Goal: Task Accomplishment & Management: Complete application form

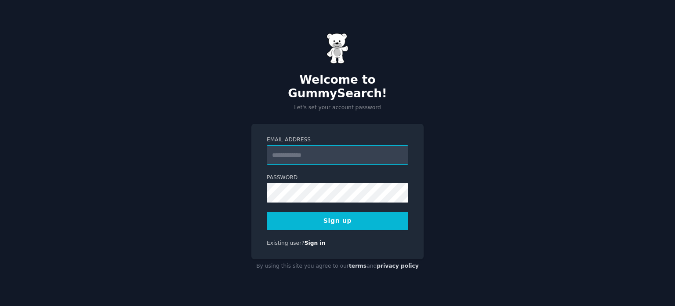
click at [296, 153] on input "Email Address" at bounding box center [338, 154] width 142 height 19
type input "**********"
click at [516, 128] on div "**********" at bounding box center [337, 153] width 675 height 306
click at [342, 174] on label "Password" at bounding box center [338, 178] width 142 height 8
click at [320, 212] on button "Sign up" at bounding box center [338, 221] width 142 height 18
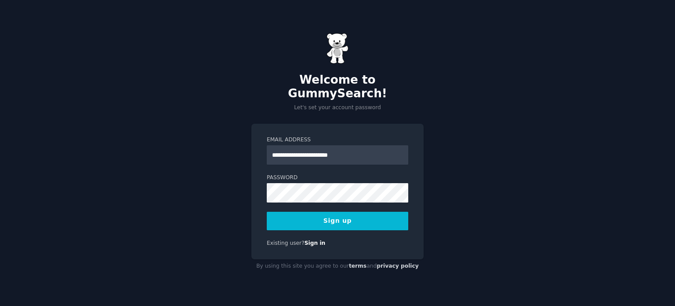
click at [311, 149] on input "**********" at bounding box center [338, 154] width 142 height 19
type input "**********"
drag, startPoint x: 330, startPoint y: 214, endPoint x: 505, endPoint y: 174, distance: 179.9
click at [331, 213] on button "Sign up" at bounding box center [338, 221] width 142 height 18
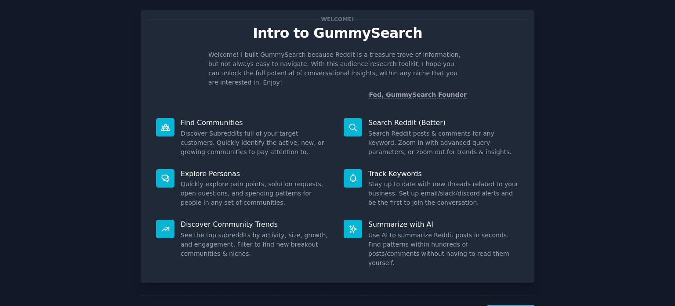
scroll to position [38, 0]
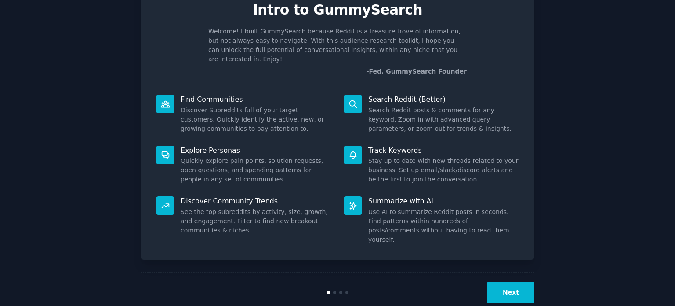
click at [522, 281] on button "Next" at bounding box center [511, 292] width 47 height 22
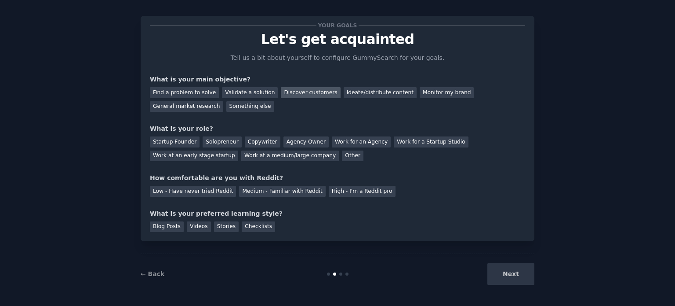
drag, startPoint x: 296, startPoint y: 93, endPoint x: 236, endPoint y: 100, distance: 60.2
click at [296, 93] on div "Discover customers" at bounding box center [310, 92] width 59 height 11
click at [238, 95] on div "Validate a solution" at bounding box center [250, 92] width 56 height 11
click at [310, 89] on div "Discover customers" at bounding box center [310, 92] width 59 height 11
click at [332, 138] on div "Work for an Agency" at bounding box center [361, 141] width 59 height 11
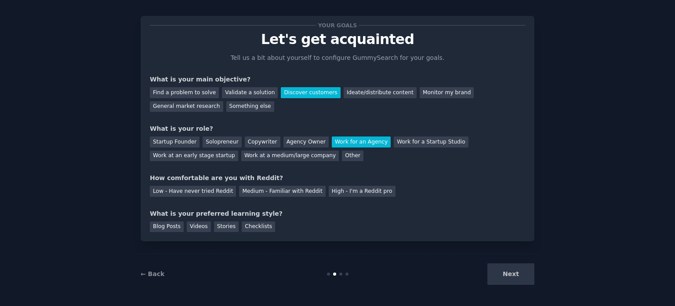
drag, startPoint x: 285, startPoint y: 191, endPoint x: 310, endPoint y: 177, distance: 28.6
click at [284, 191] on div "Medium - Familiar with Reddit" at bounding box center [282, 191] width 86 height 11
click at [335, 223] on div "Blog Posts Videos Stories Checklists" at bounding box center [338, 225] width 376 height 14
click at [204, 224] on div "Videos" at bounding box center [199, 226] width 24 height 11
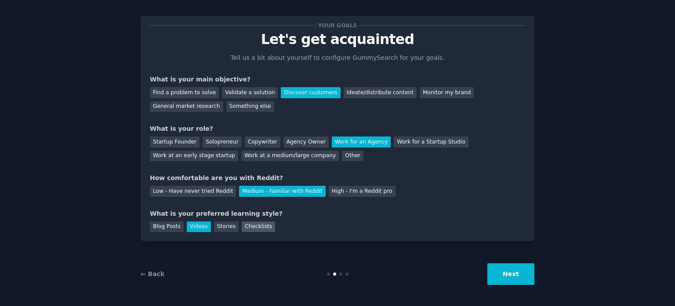
drag, startPoint x: 216, startPoint y: 224, endPoint x: 234, endPoint y: 223, distance: 17.6
click at [217, 224] on div "Stories" at bounding box center [226, 226] width 25 height 11
click at [191, 223] on div "Videos" at bounding box center [199, 226] width 24 height 11
click at [504, 271] on button "Next" at bounding box center [511, 274] width 47 height 22
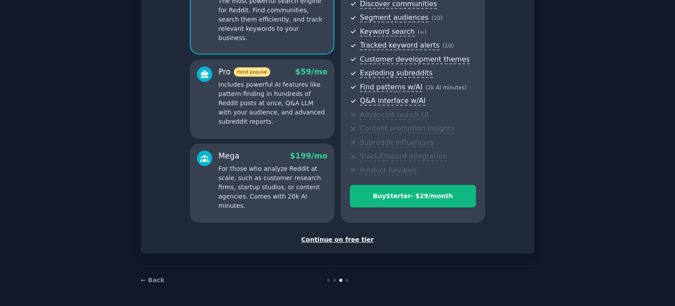
click at [350, 239] on div "Continue on free tier" at bounding box center [338, 239] width 376 height 9
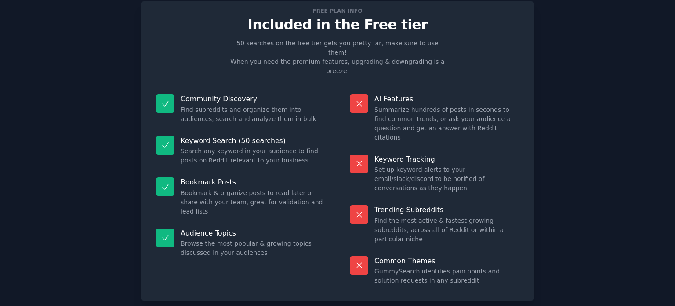
scroll to position [37, 0]
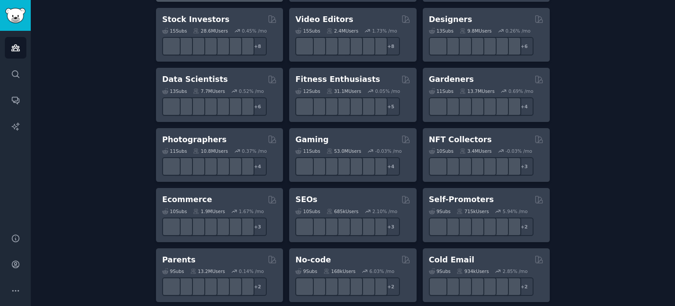
scroll to position [268, 0]
